Goal: Information Seeking & Learning: Learn about a topic

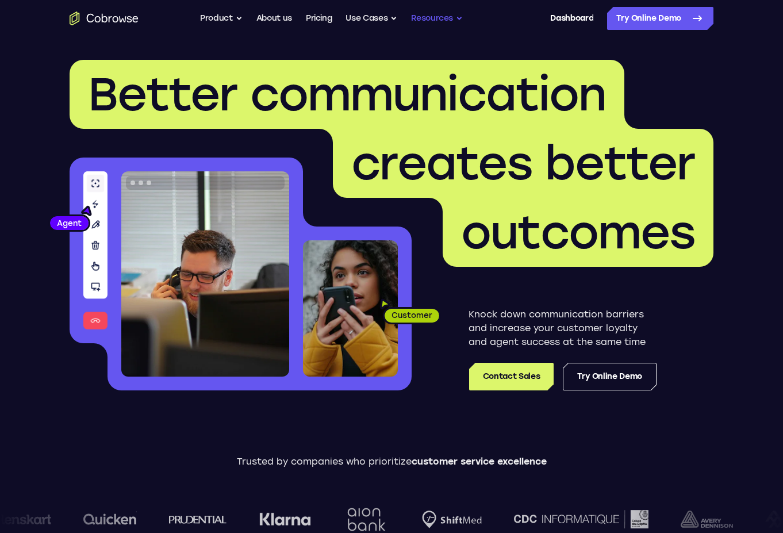
click at [448, 21] on button "Resources" at bounding box center [437, 18] width 52 height 23
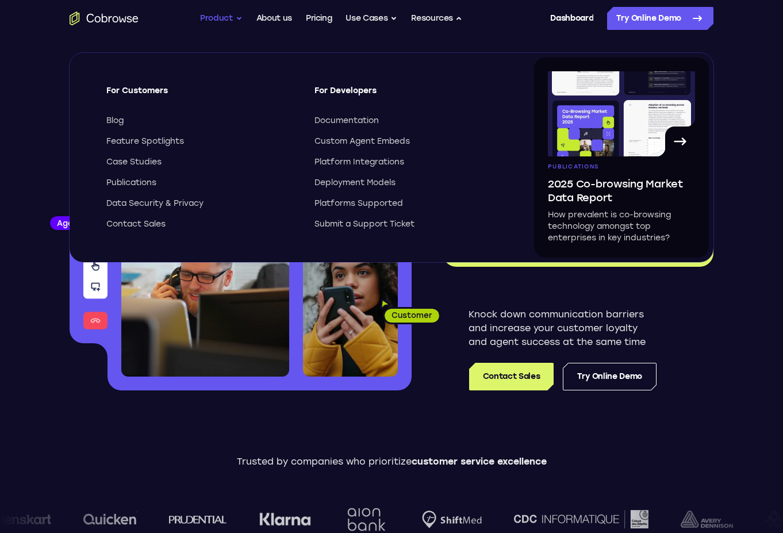
click at [226, 17] on button "Product" at bounding box center [221, 18] width 43 height 23
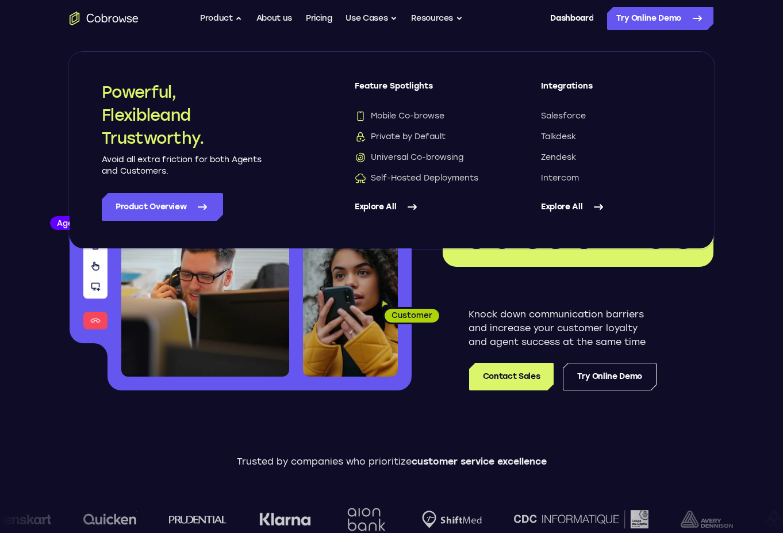
click at [571, 206] on link "Explore All" at bounding box center [611, 207] width 140 height 28
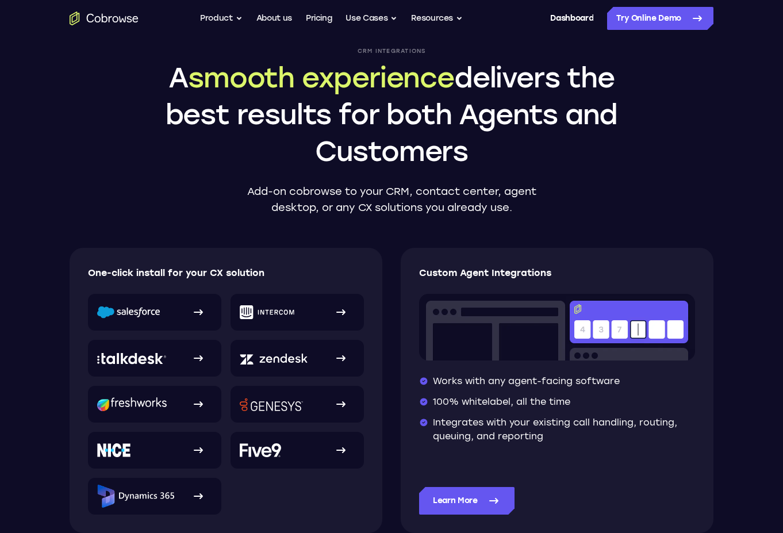
scroll to position [47, 0]
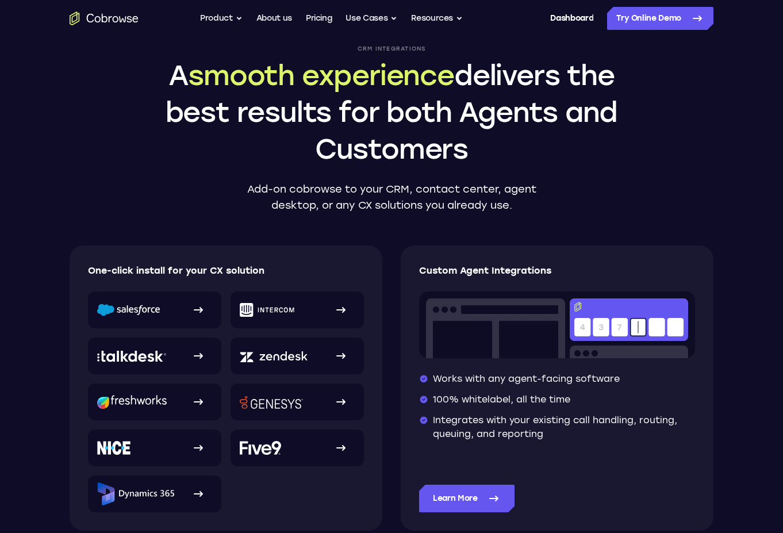
click at [695, 158] on div "CRM Integrations A smooth experience delivers the best results for both Agents …" at bounding box center [392, 297] width 736 height 614
click at [263, 314] on img at bounding box center [267, 310] width 55 height 14
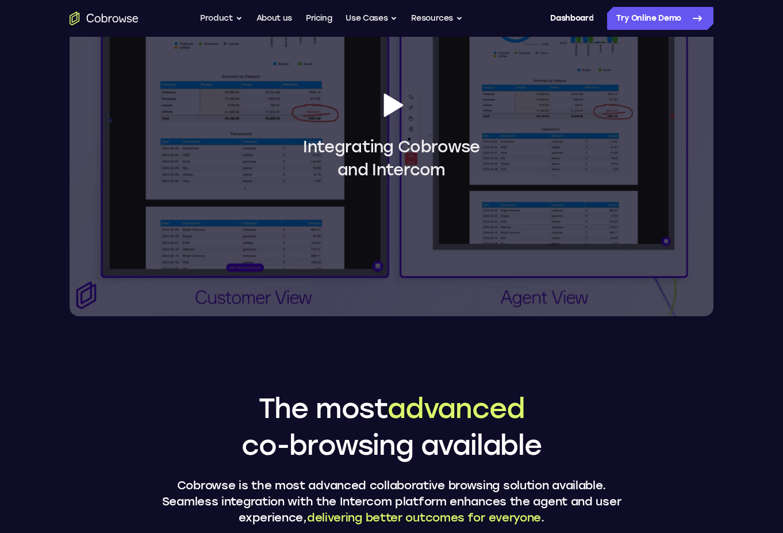
scroll to position [1087, 0]
